Goal: Information Seeking & Learning: Check status

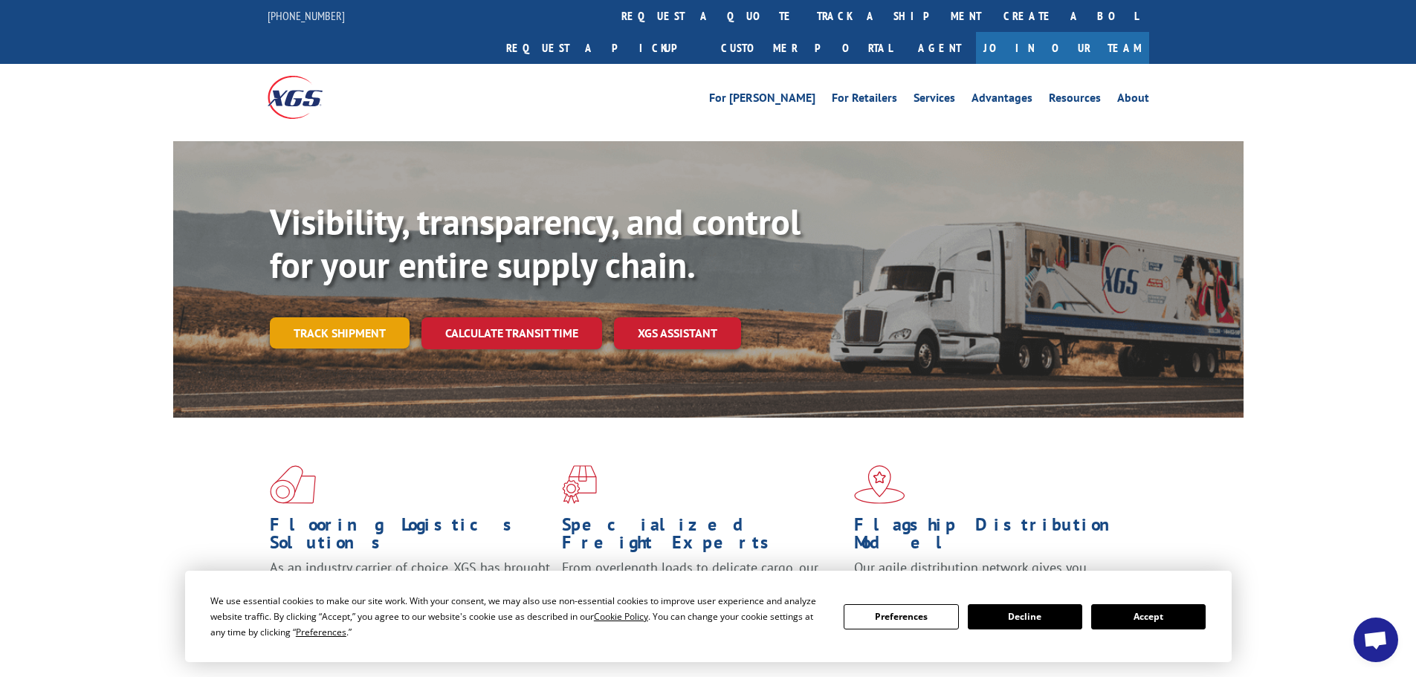
click at [350, 317] on link "Track shipment" at bounding box center [340, 332] width 140 height 31
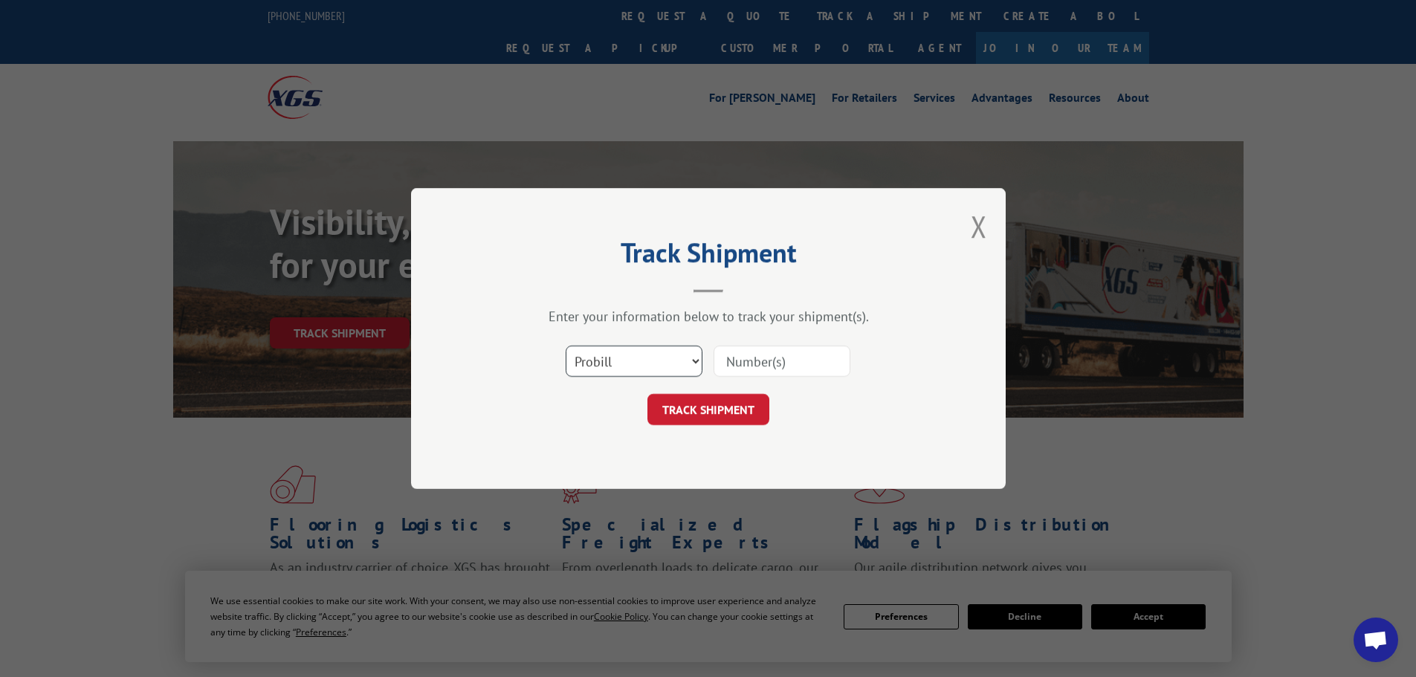
click at [668, 360] on select "Select category... Probill BOL PO" at bounding box center [634, 361] width 137 height 31
select select "bol"
click at [566, 346] on select "Select category... Probill BOL PO" at bounding box center [634, 361] width 137 height 31
click at [778, 369] on input at bounding box center [782, 361] width 137 height 31
type input "31581649"
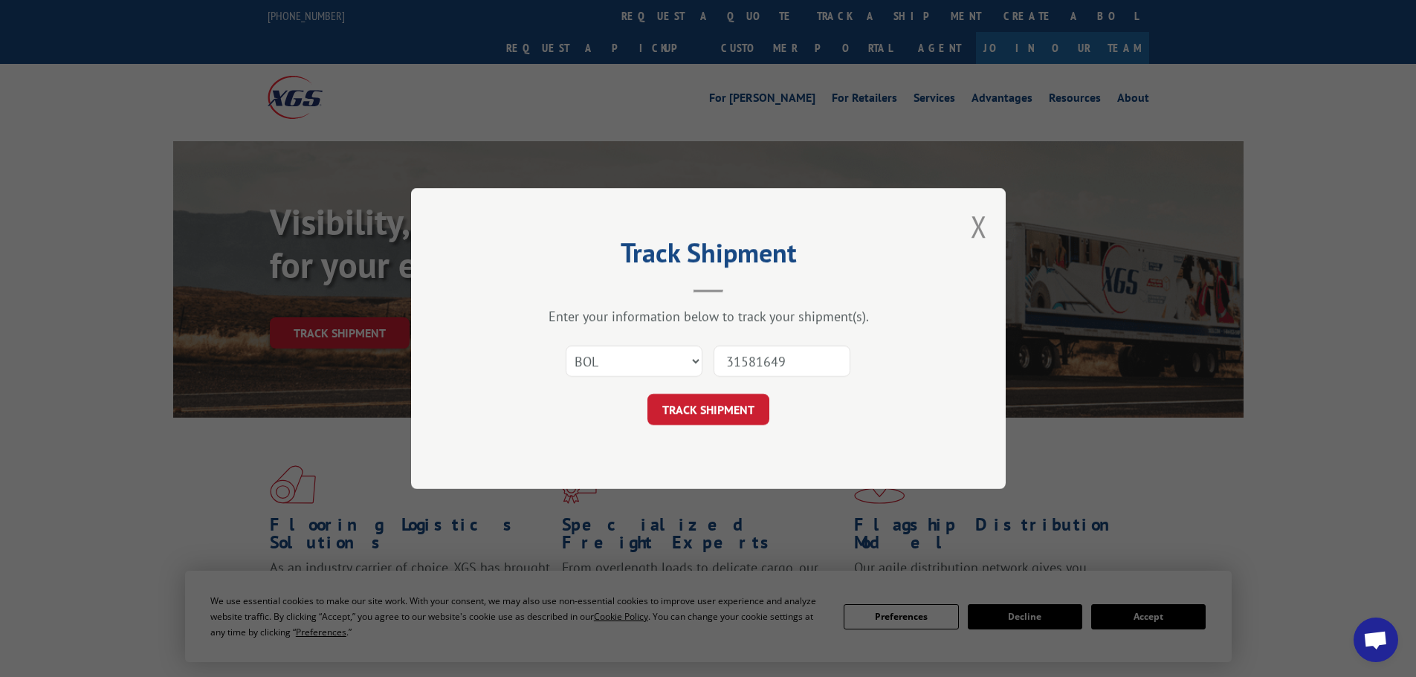
click button "TRACK SHIPMENT" at bounding box center [709, 409] width 122 height 31
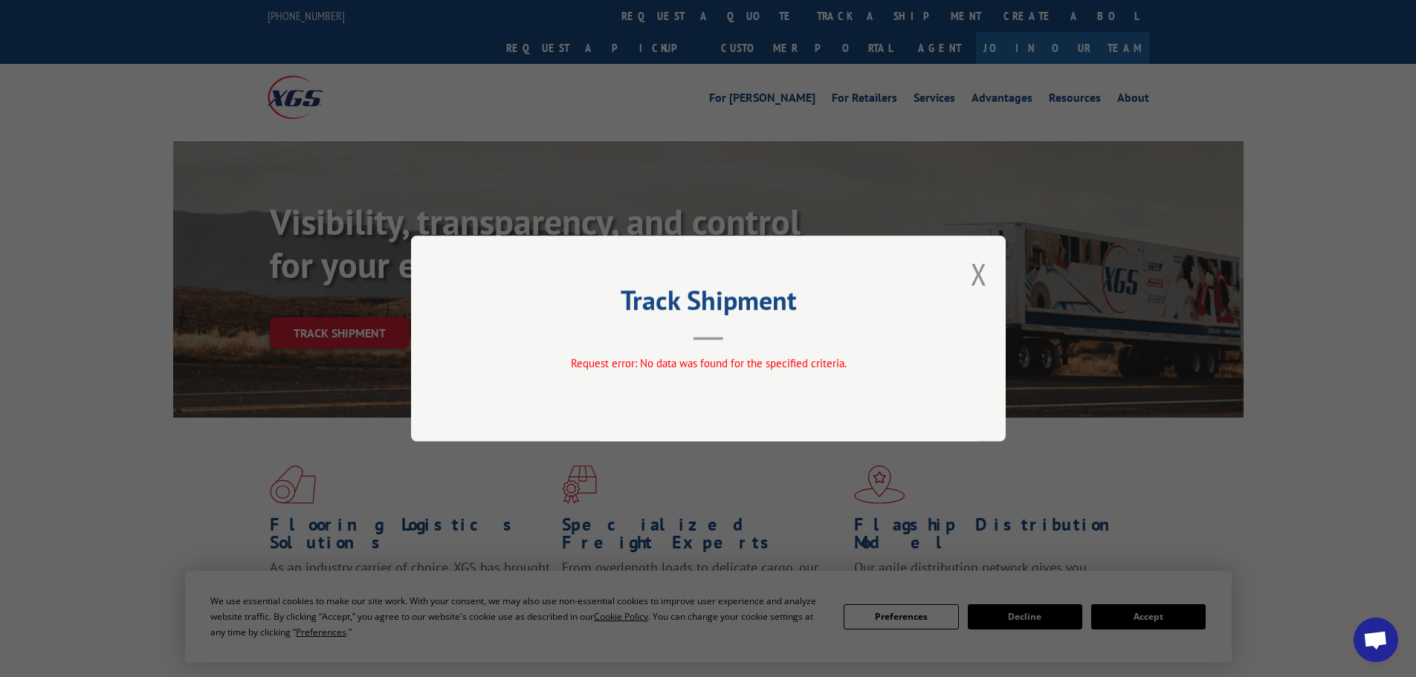
click at [968, 267] on div "Track Shipment Request error: No data was found for the specified criteria." at bounding box center [708, 339] width 595 height 206
click at [983, 277] on button "Close modal" at bounding box center [979, 273] width 16 height 39
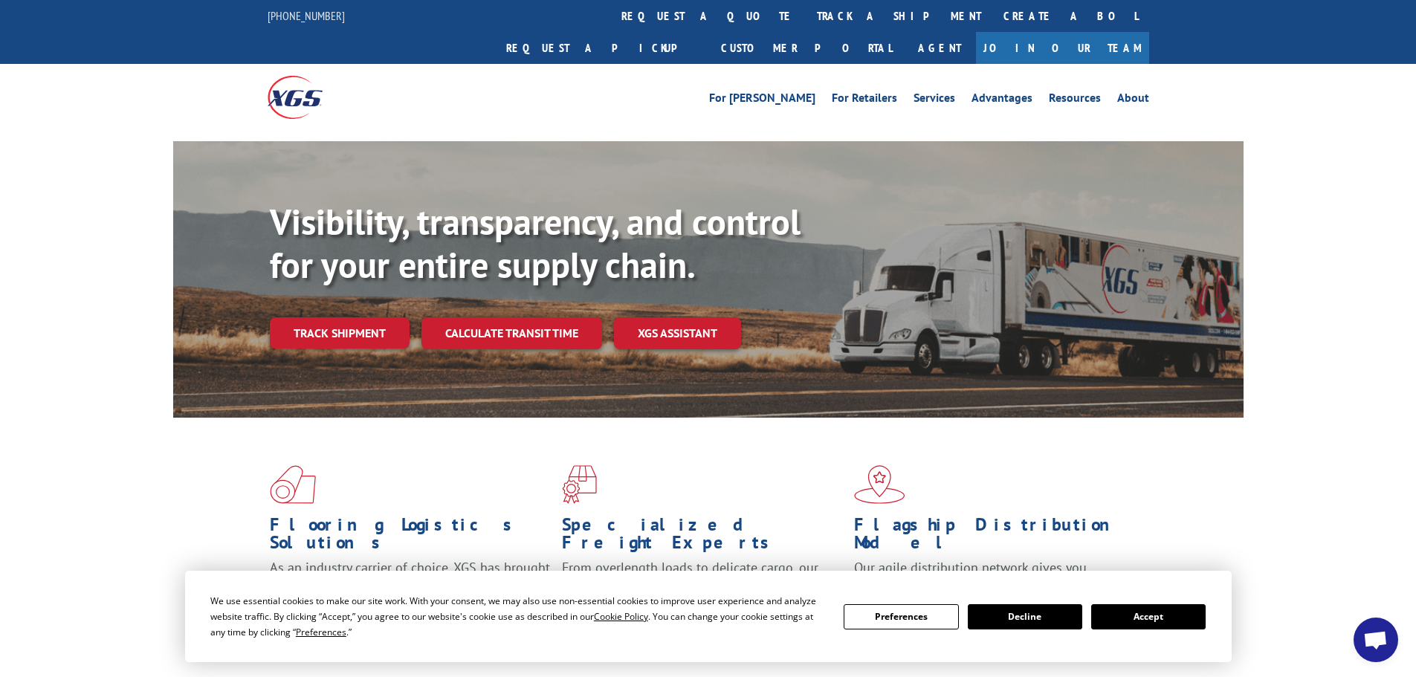
click at [1178, 621] on button "Accept" at bounding box center [1148, 616] width 115 height 25
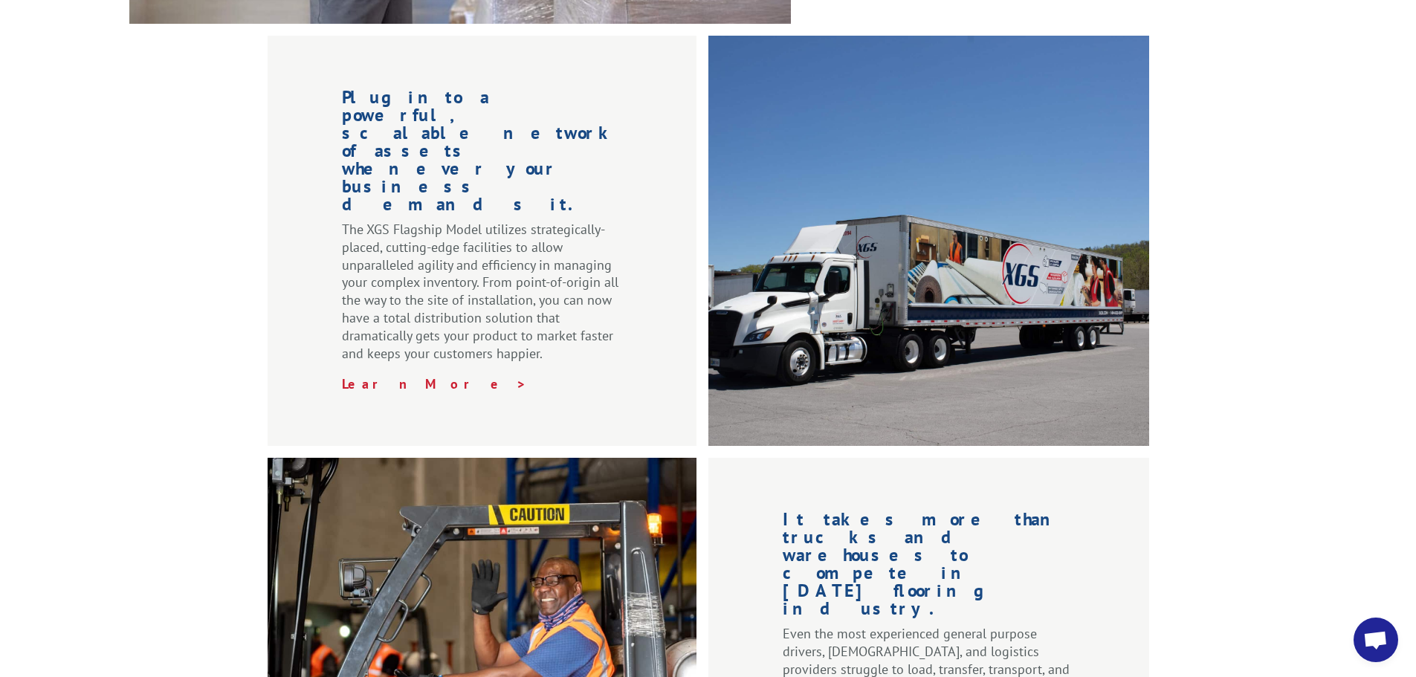
scroll to position [1561, 0]
